Goal: Task Accomplishment & Management: Manage account settings

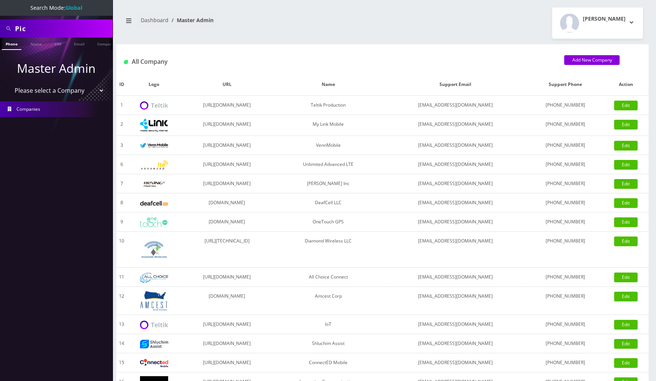
click at [51, 29] on input "Pic" at bounding box center [63, 28] width 96 height 14
paste input "MR40-A1-00012707"
type input "MR40-A1-00012707"
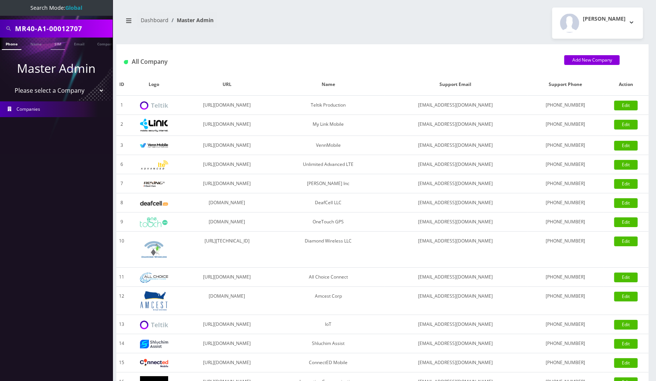
click at [66, 48] on li "SIM" at bounding box center [58, 44] width 18 height 12
click at [61, 45] on link "SIM" at bounding box center [58, 44] width 14 height 12
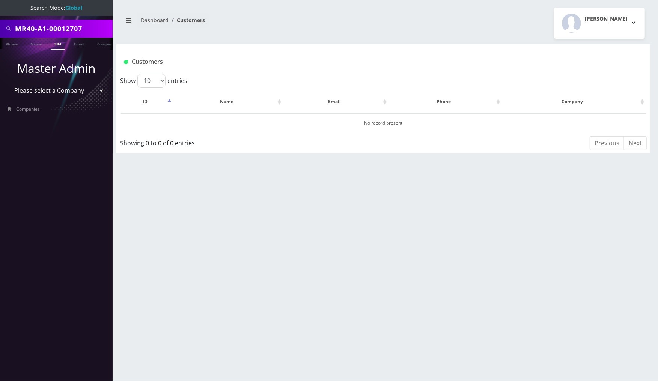
scroll to position [0, 4]
drag, startPoint x: 48, startPoint y: 31, endPoint x: -11, endPoint y: 29, distance: 58.9
click at [0, 29] on html "Search Mode: Global MR40-A1-00012707 Phone Name SIM Email Company Customer Mast…" at bounding box center [329, 190] width 658 height 381
type input "00012707"
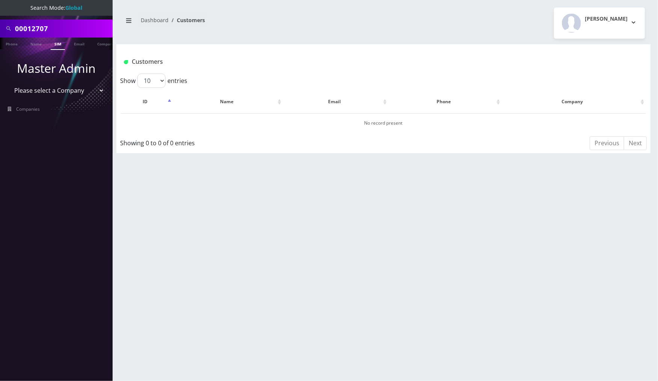
click at [56, 43] on link "SIM" at bounding box center [58, 44] width 14 height 12
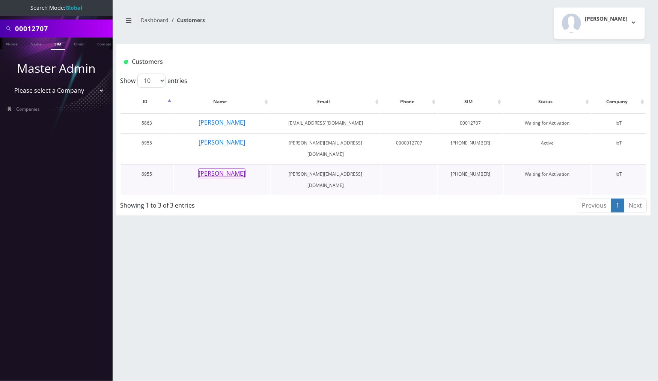
click at [236, 169] on button "Daniel Greenberg" at bounding box center [221, 174] width 47 height 10
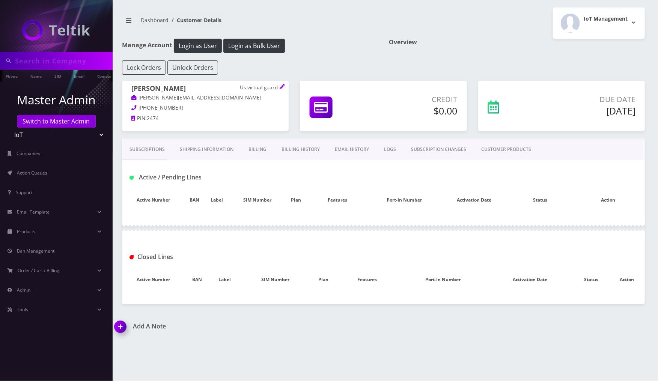
type input "00012707"
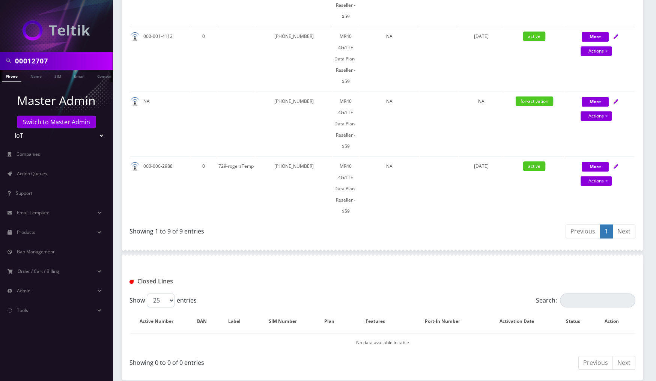
scroll to position [629, 0]
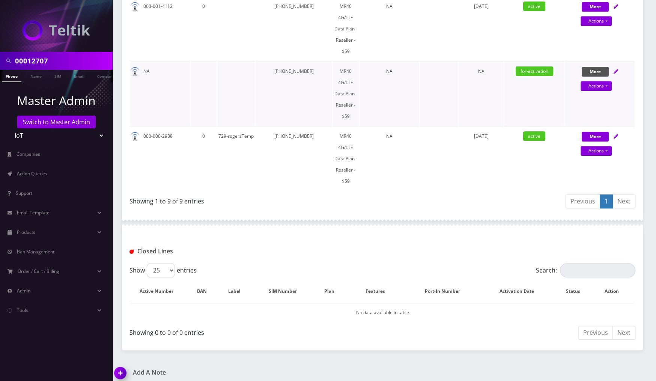
select select "MR40 Multi-Carrier Modem/Router 4-5G/LTE Cat 20 - Reseller -$235"
select select "445"
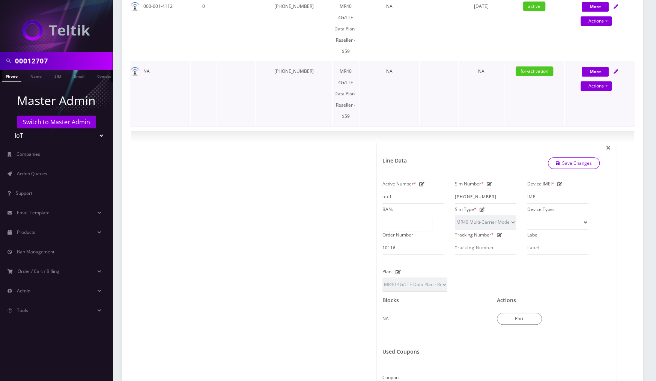
click at [615, 69] on icon at bounding box center [616, 71] width 5 height 5
select select "MR40 Multi-Carrier Modem/Router 4-5G/LTE Cat 20 - Reseller -$235"
select select "445"
click at [617, 69] on icon at bounding box center [616, 71] width 5 height 5
select select "MR40 Multi-Carrier Modem/Router 4-5G/LTE Cat 20 - Reseller -$235"
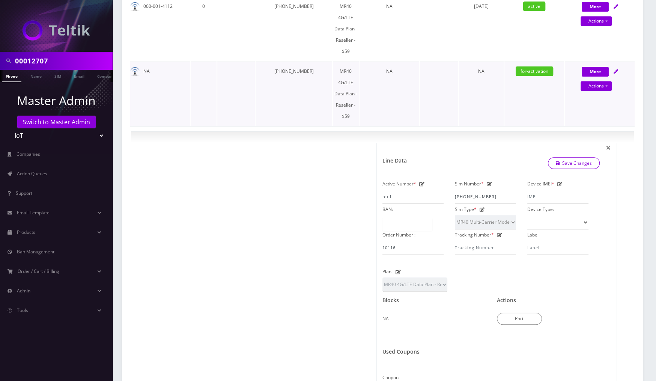
select select "445"
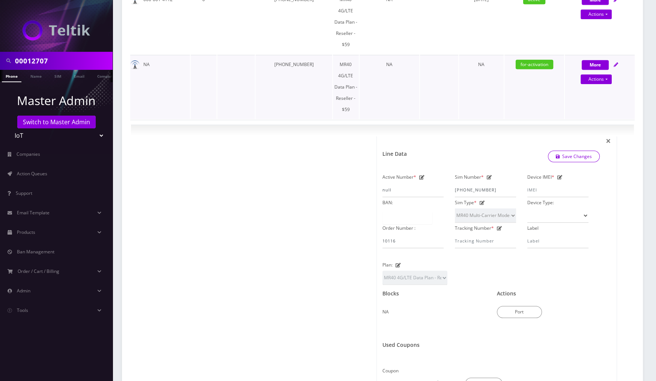
scroll to position [628, 0]
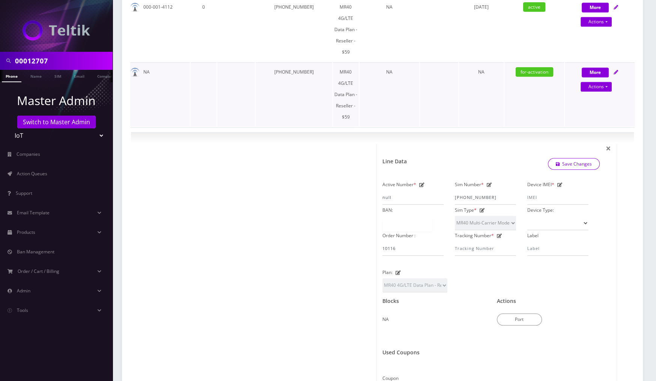
click at [617, 70] on icon at bounding box center [616, 72] width 5 height 5
select select "MR40 Multi-Carrier Modem/Router 4-5G/LTE Cat 20 - Reseller -$235"
select select "445"
click at [607, 82] on link "Actions" at bounding box center [596, 87] width 31 height 10
select select "MR40 Multi-Carrier Modem/Router 4-5G/LTE Cat 20 - Reseller -$235"
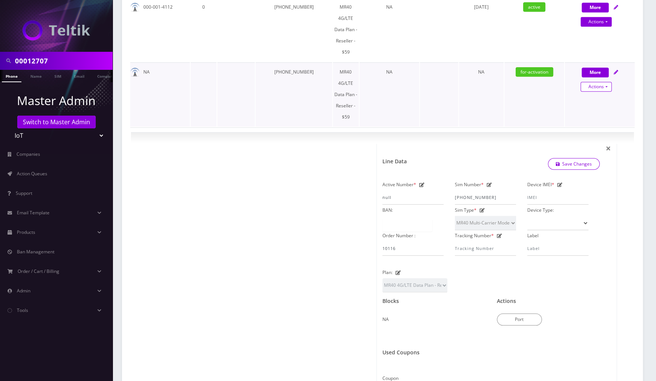
select select "445"
click at [594, 95] on link "Close" at bounding box center [606, 100] width 70 height 11
type input "[DATE]"
select select "MR40 Multi-Carrier Modem/Router 4-5G/LTE Cat 20 - Reseller -$235"
select select "445"
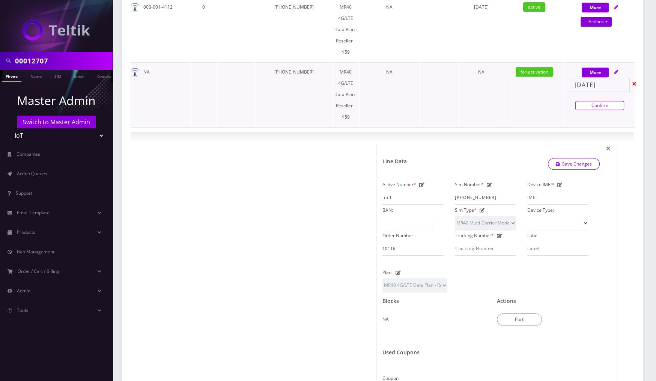
click at [599, 101] on link "Confirm" at bounding box center [599, 105] width 49 height 9
select select "MR40 Multi-Carrier Modem/Router 4-5G/LTE Cat 20 - Reseller -$235"
select select "445"
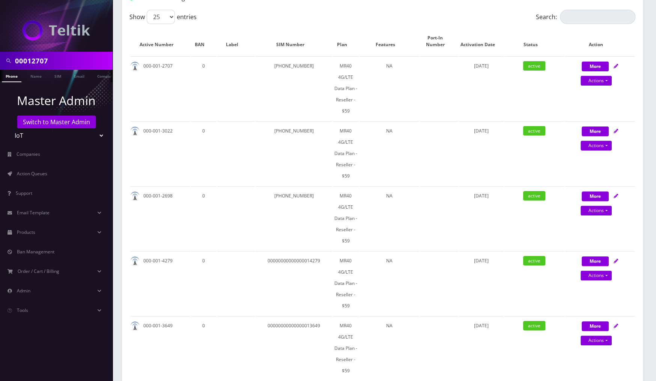
scroll to position [0, 0]
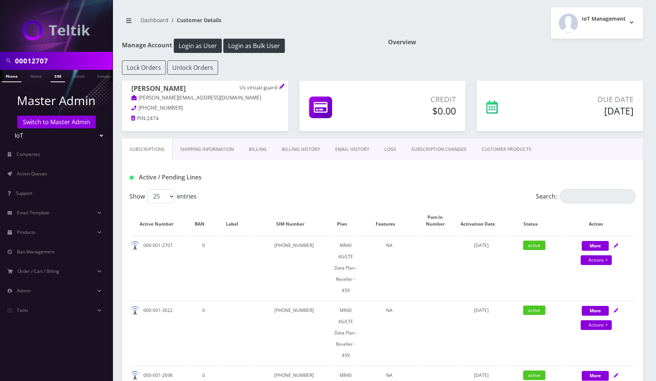
click at [57, 75] on link "SIM" at bounding box center [58, 76] width 14 height 12
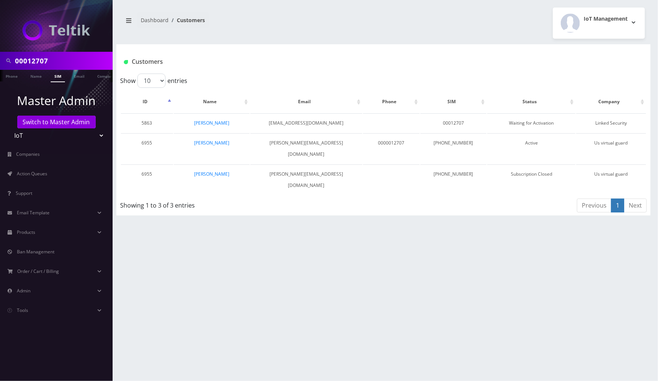
click at [57, 75] on link "SIM" at bounding box center [58, 76] width 14 height 12
click at [214, 141] on link "[PERSON_NAME]" at bounding box center [211, 143] width 35 height 6
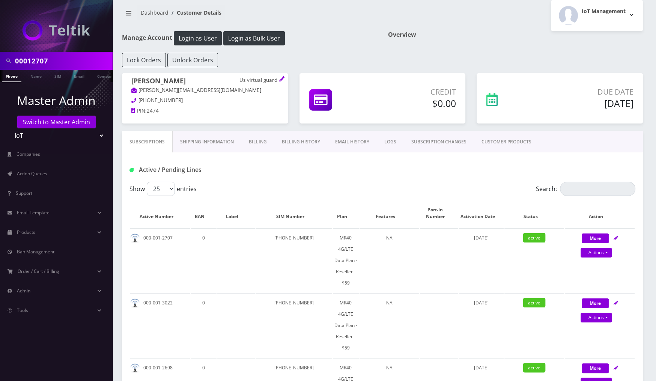
scroll to position [10, 0]
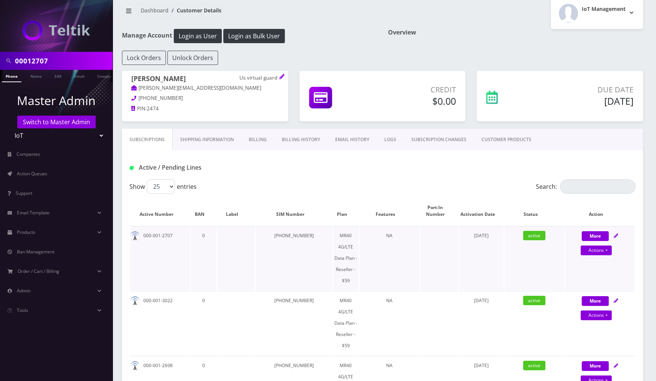
click at [616, 235] on icon at bounding box center [616, 235] width 5 height 5
select select "MR40 Multi-Carrier Modem/Router 4-5G/LTE Cat 20 - Reseller -$235"
select select "445"
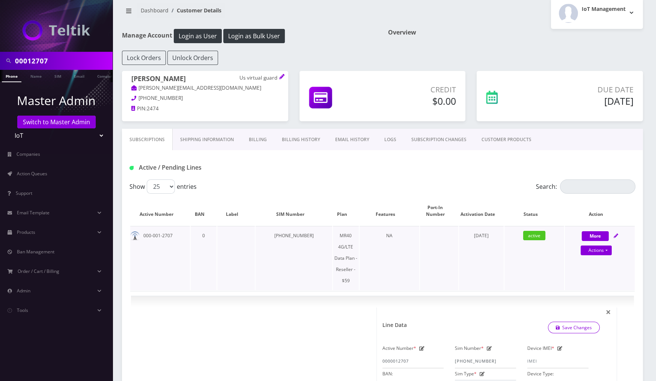
click at [616, 233] on icon at bounding box center [616, 235] width 5 height 5
select select "MR40 Multi-Carrier Modem/Router 4-5G/LTE Cat 20 - Reseller -$235"
select select "445"
click at [600, 247] on link "Actions" at bounding box center [596, 250] width 31 height 10
select select "MR40 Multi-Carrier Modem/Router 4-5G/LTE Cat 20 - Reseller -$235"
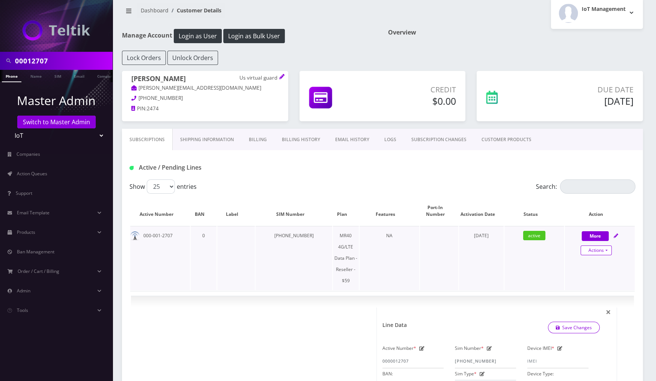
select select "445"
click at [587, 262] on link "Close" at bounding box center [606, 264] width 70 height 11
type input "[DATE]"
select select "MR40 Multi-Carrier Modem/Router 4-5G/LTE Cat 20 - Reseller -$235"
select select "445"
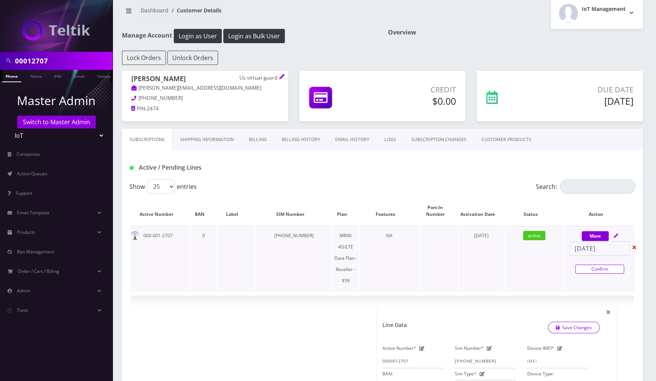
click at [591, 267] on link "Confirm" at bounding box center [599, 269] width 49 height 9
select select "MR40 Multi-Carrier Modem/Router 4-5G/LTE Cat 20 - Reseller -$235"
select select "445"
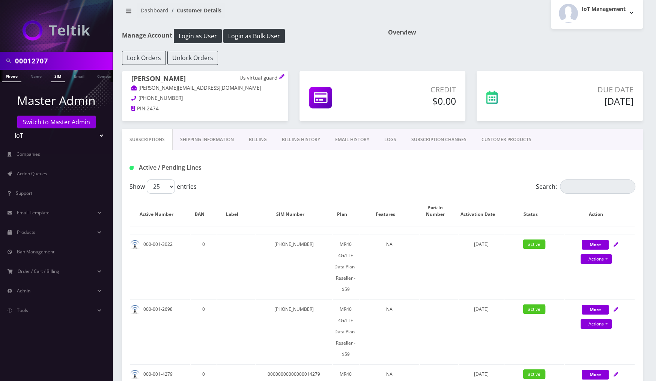
click at [59, 79] on link "SIM" at bounding box center [58, 76] width 14 height 12
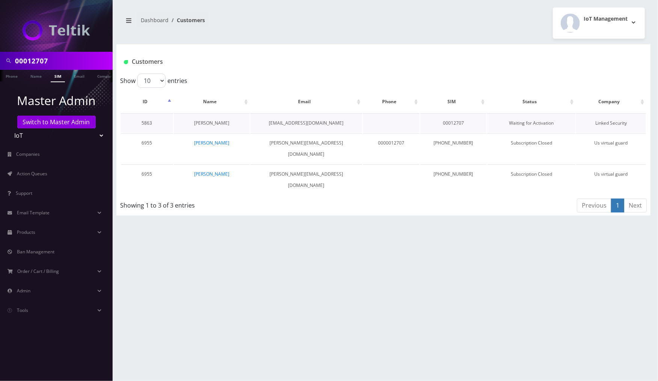
click at [218, 122] on link "Yonatan Yekutiel" at bounding box center [211, 123] width 35 height 6
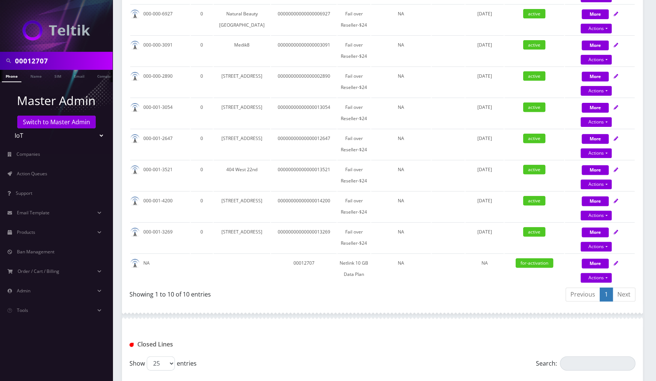
scroll to position [262, 0]
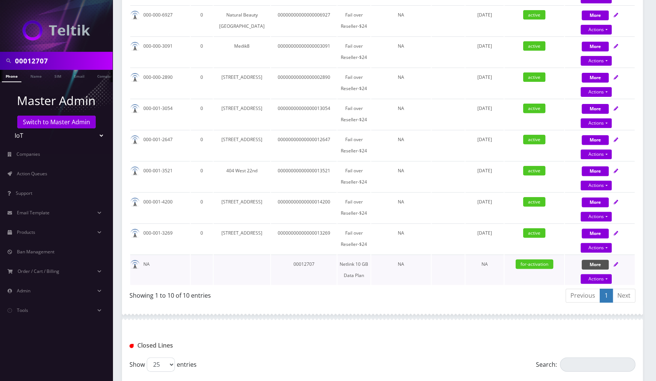
click at [584, 20] on button "More" at bounding box center [595, 16] width 27 height 10
select select "MR40 CAT 20 - $299"
select select "350"
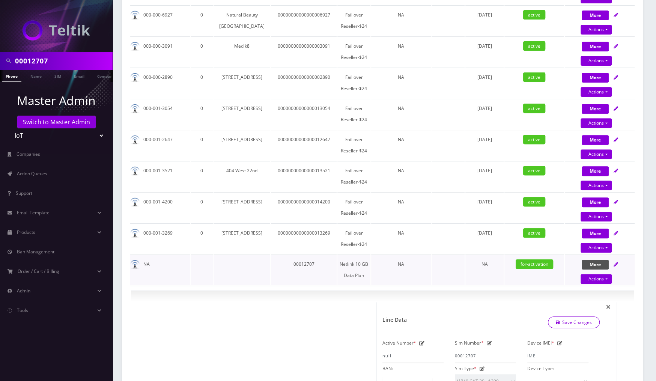
click at [584, 269] on button "More" at bounding box center [595, 265] width 27 height 10
select select "MR40 CAT 20 - $299"
select select "350"
click at [615, 266] on icon at bounding box center [616, 264] width 5 height 5
select select "MR40 CAT 20 - $299"
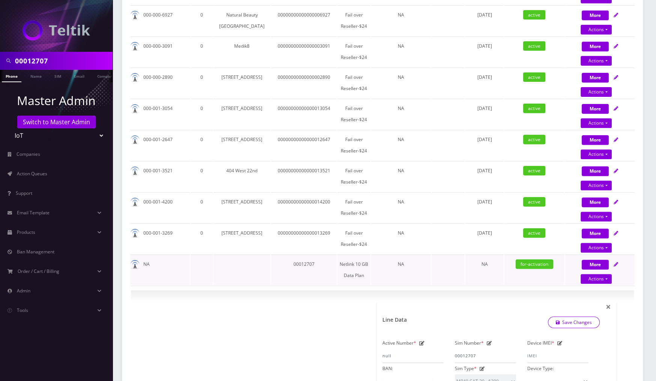
select select "350"
click at [601, 284] on link "Actions" at bounding box center [596, 279] width 31 height 10
select select "MR40 CAT 20 - $299"
select select "350"
click at [596, 295] on link "Close" at bounding box center [606, 292] width 70 height 11
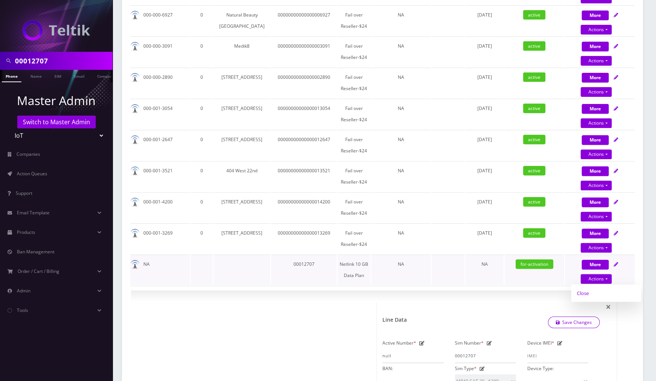
type input "[DATE]"
select select "MR40 CAT 20 - $299"
select select "350"
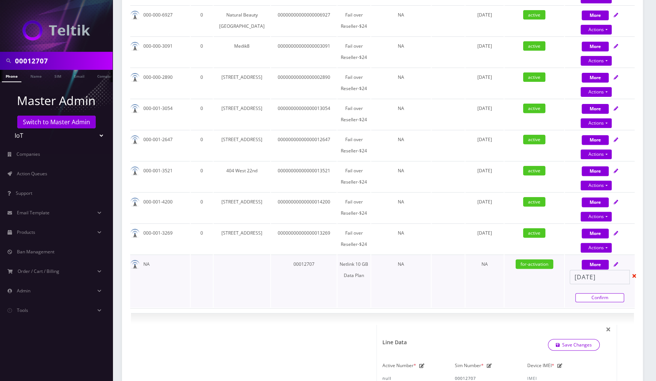
click at [597, 302] on link "Confirm" at bounding box center [599, 297] width 49 height 9
select select "MR40 CAT 20 - $299"
select select "350"
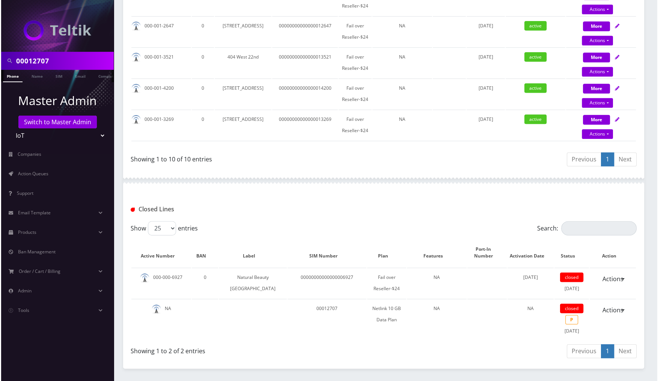
scroll to position [386, 0]
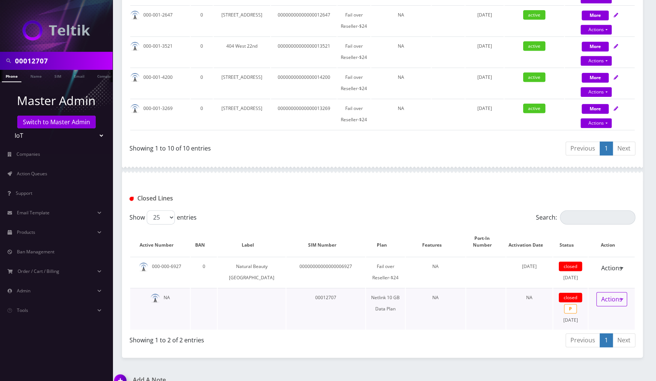
click at [615, 296] on link "Actions" at bounding box center [611, 299] width 31 height 14
click at [601, 313] on link "Reopen" at bounding box center [615, 315] width 60 height 11
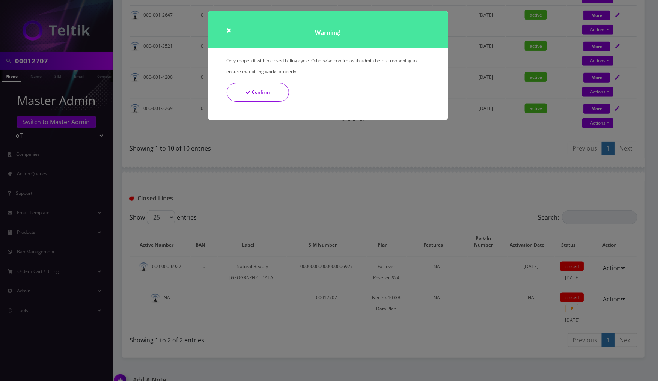
click at [251, 90] on button "Confirm" at bounding box center [258, 92] width 62 height 19
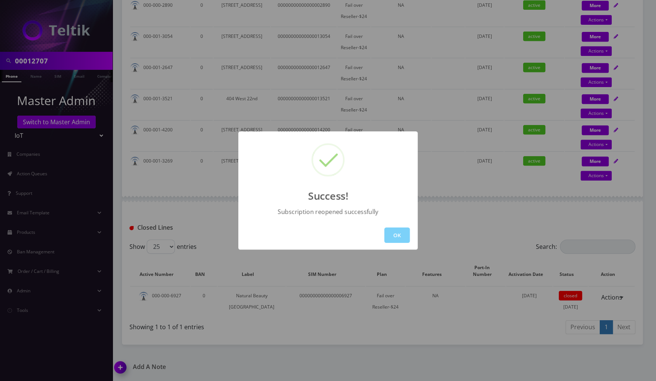
scroll to position [333, 0]
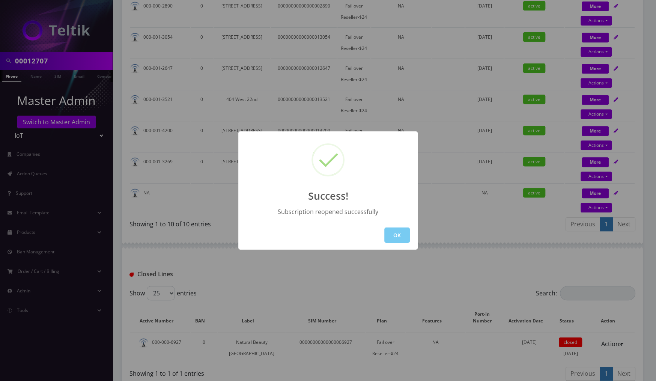
click at [396, 238] on button "OK" at bounding box center [397, 234] width 26 height 15
